Goal: Task Accomplishment & Management: Use online tool/utility

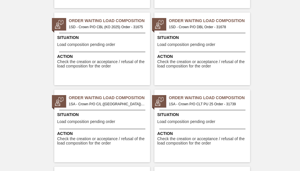
scroll to position [987, 0]
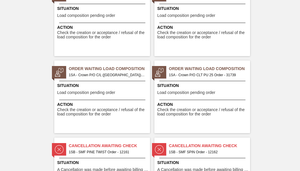
click at [209, 75] on span "1SA - Crown P/O CLT PU 25 Order - 31739" at bounding box center [207, 75] width 77 height 6
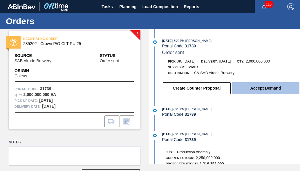
click at [243, 89] on button "Accept Demand" at bounding box center [266, 88] width 68 height 12
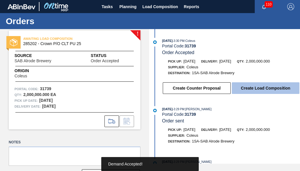
click at [243, 88] on button "Create Load Composition" at bounding box center [266, 88] width 68 height 12
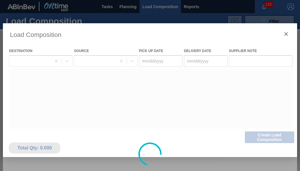
type Date "[DATE]"
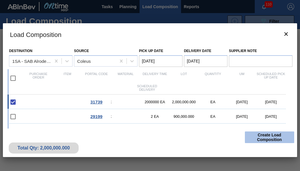
click at [267, 138] on button "Create Load Composition" at bounding box center [269, 137] width 49 height 12
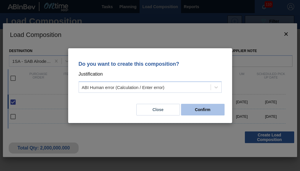
click at [215, 105] on button "Confirm" at bounding box center [203, 110] width 44 height 12
